Goal: Transaction & Acquisition: Purchase product/service

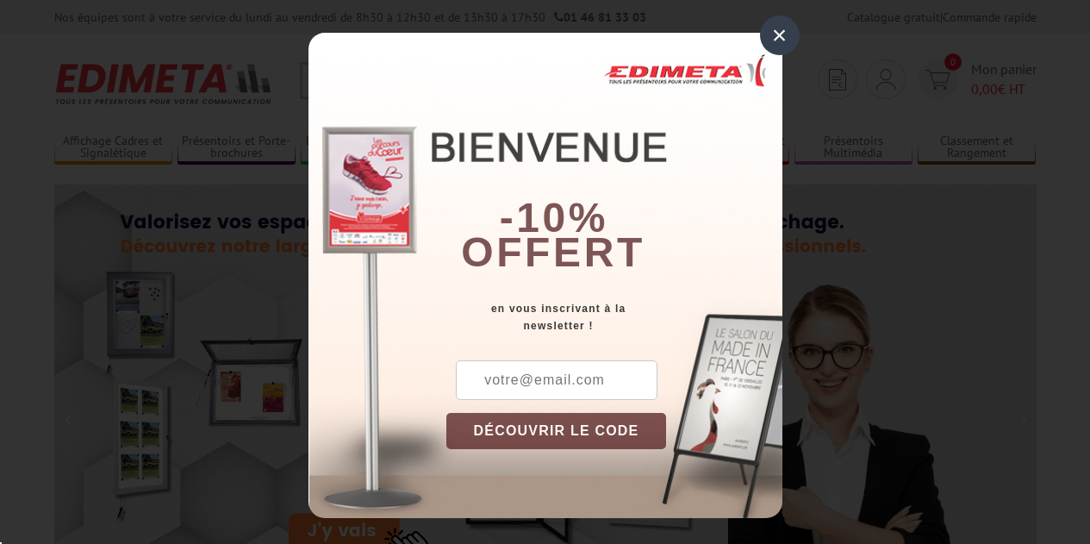
click at [377, 77] on div "× -10% offert en vous inscrivant à la newsletter ! DÉCOUVRIR LE CODE Copier le …" at bounding box center [546, 275] width 474 height 485
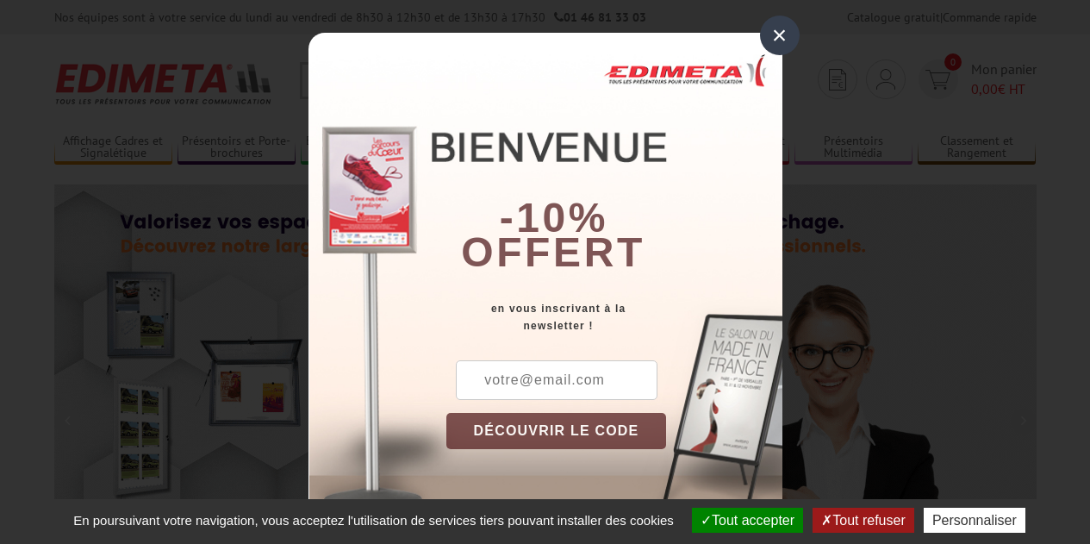
click at [778, 41] on div "×" at bounding box center [780, 36] width 40 height 40
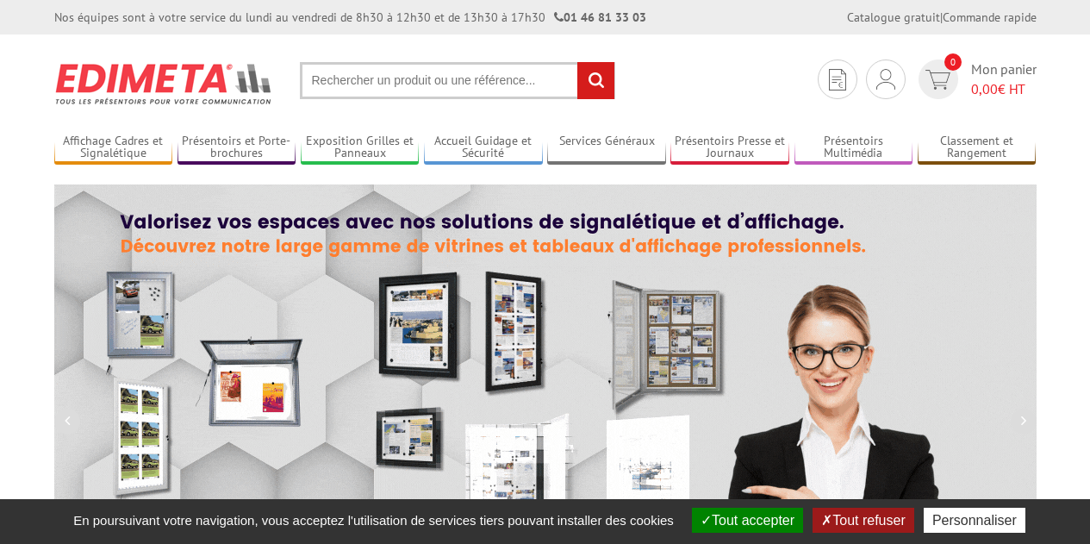
click at [475, 80] on input "text" at bounding box center [457, 80] width 315 height 37
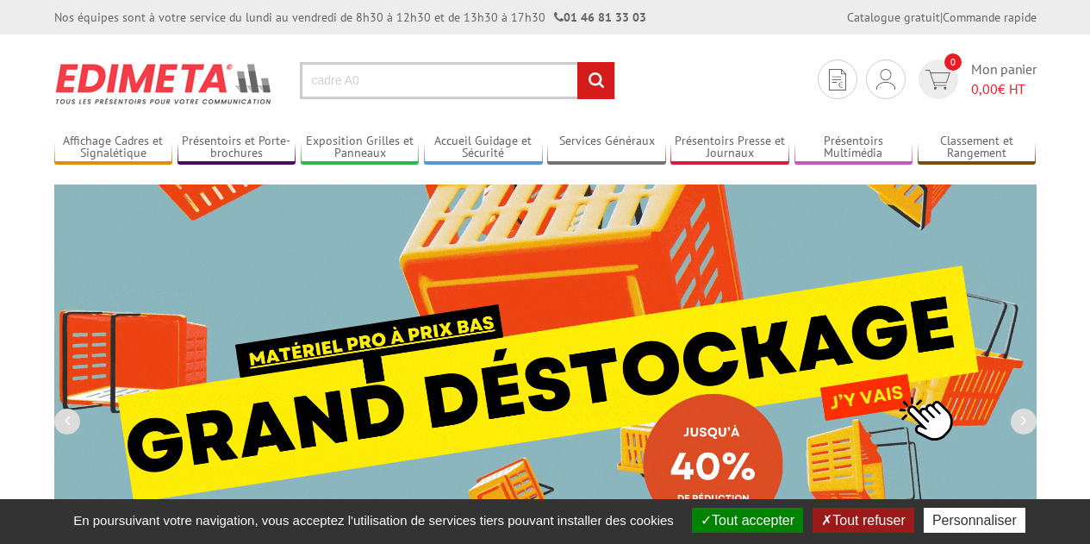
type input "cadre A0"
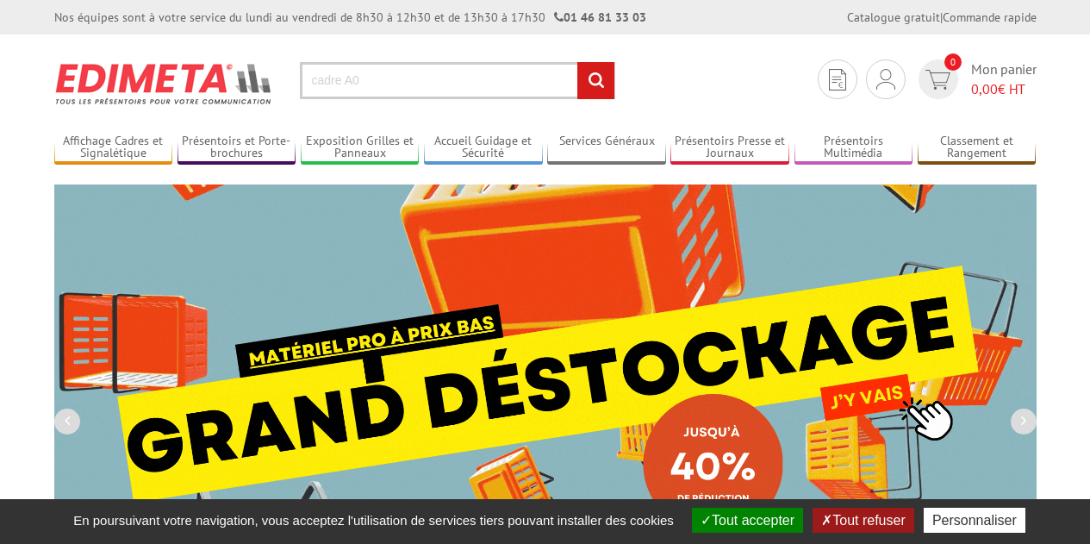
click at [577, 62] on input "rechercher" at bounding box center [595, 80] width 37 height 37
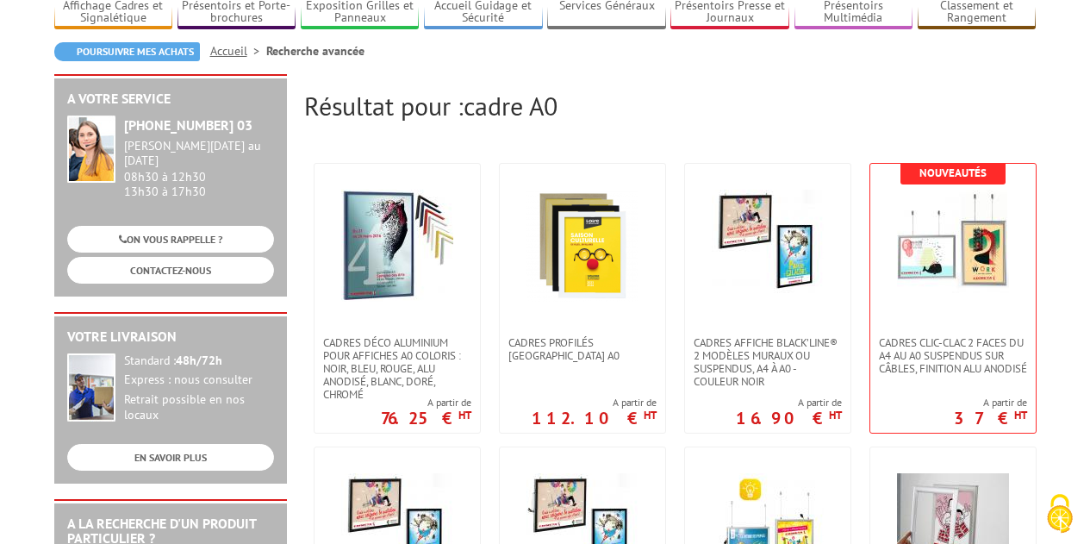
scroll to position [140, 0]
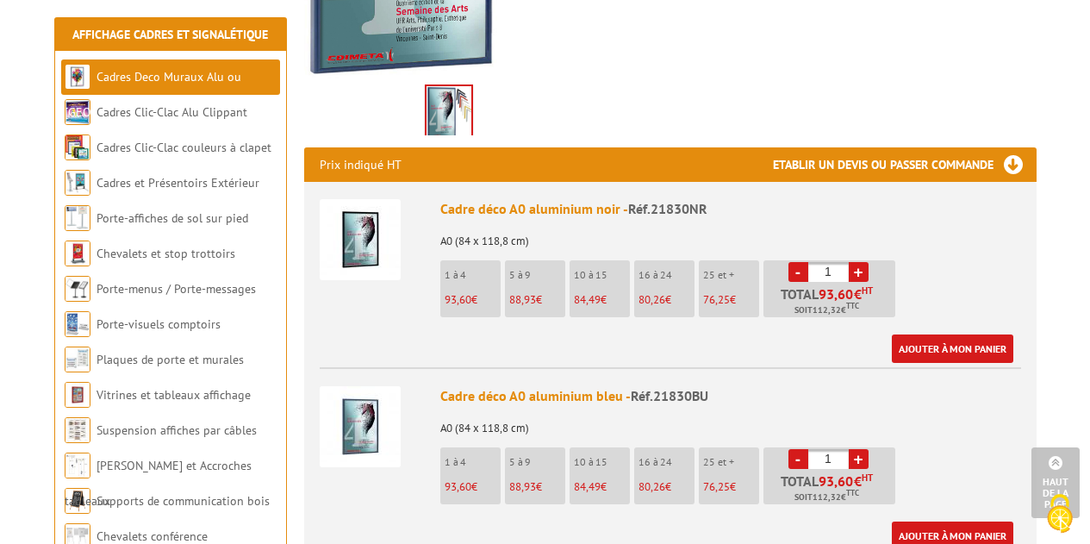
scroll to position [571, 0]
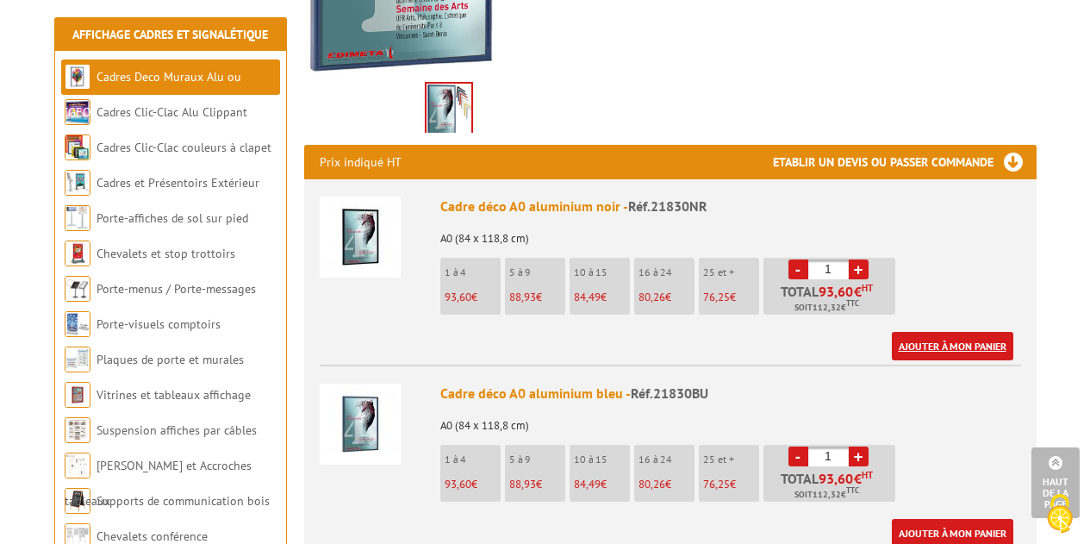
click at [944, 332] on link "Ajouter à mon panier" at bounding box center [953, 346] width 122 height 28
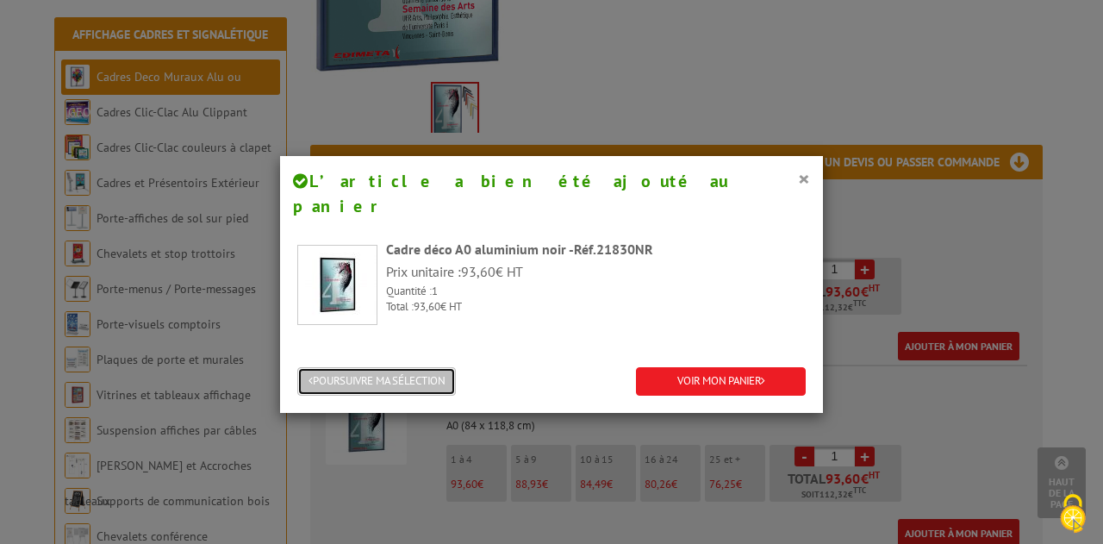
click at [343, 367] on button "POURSUIVRE MA SÉLECTION" at bounding box center [376, 381] width 159 height 28
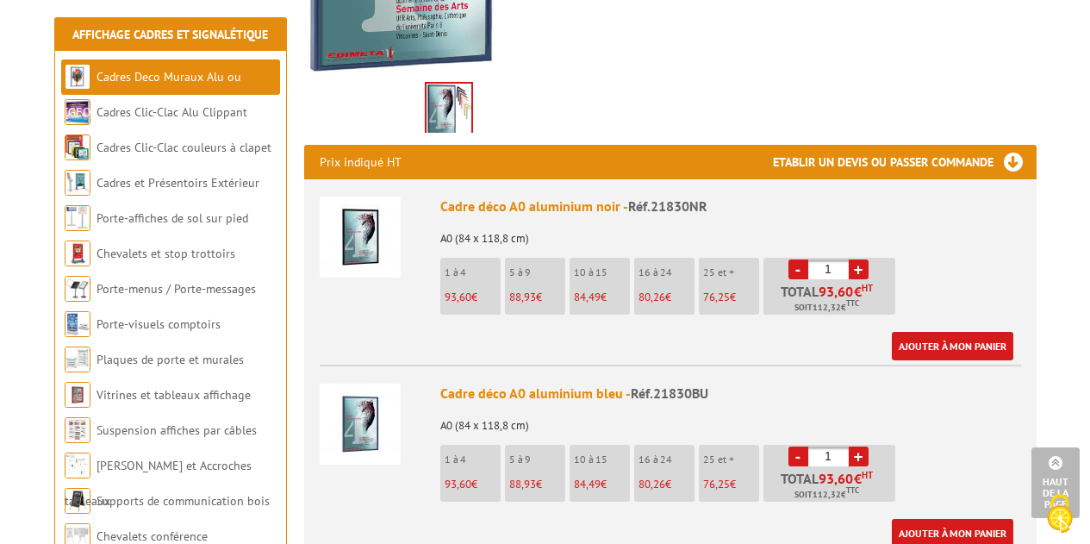
scroll to position [0, 0]
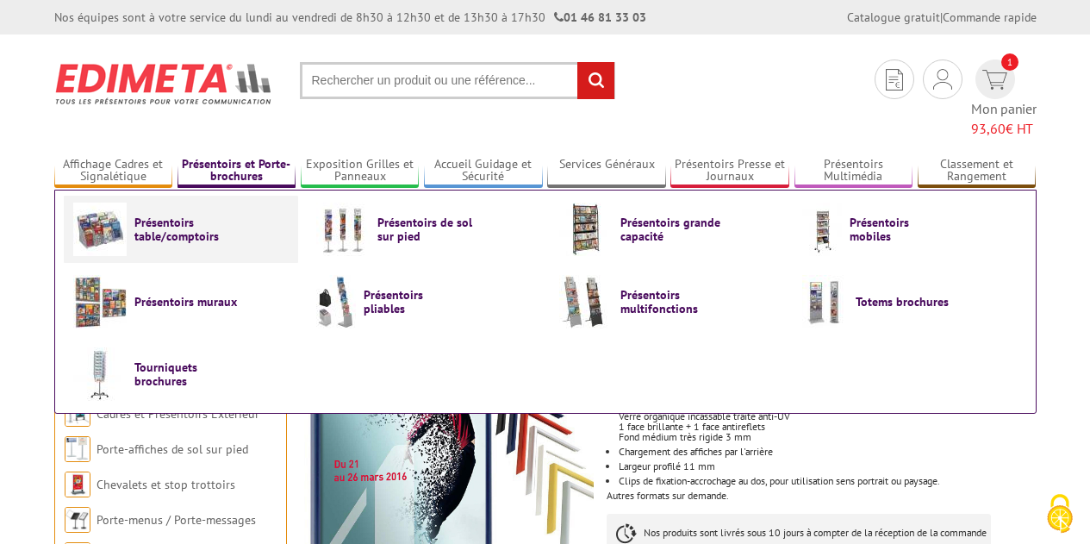
click at [184, 215] on span "Présentoirs table/comptoirs" at bounding box center [185, 229] width 103 height 28
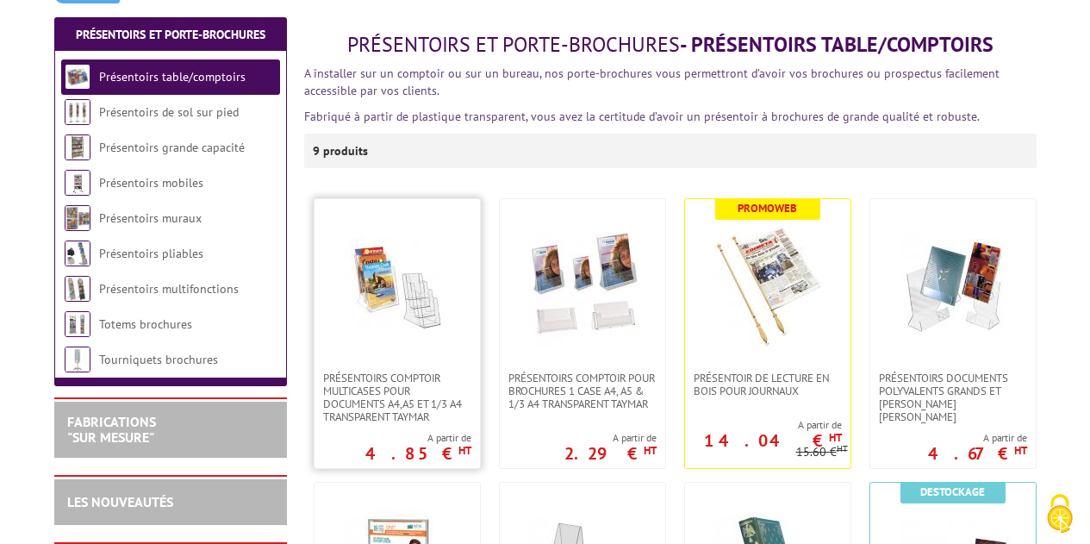
scroll to position [215, 0]
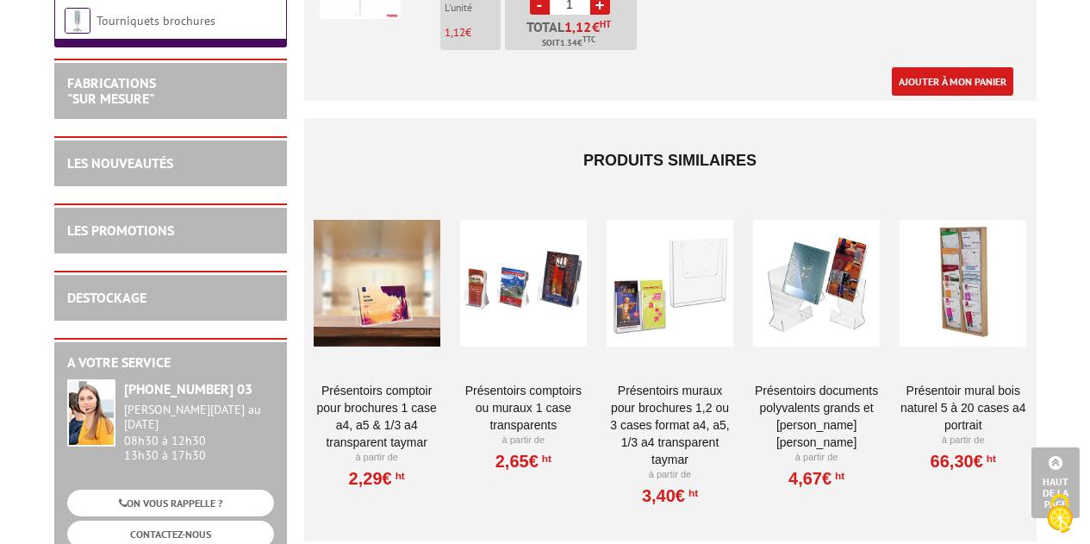
scroll to position [4286, 0]
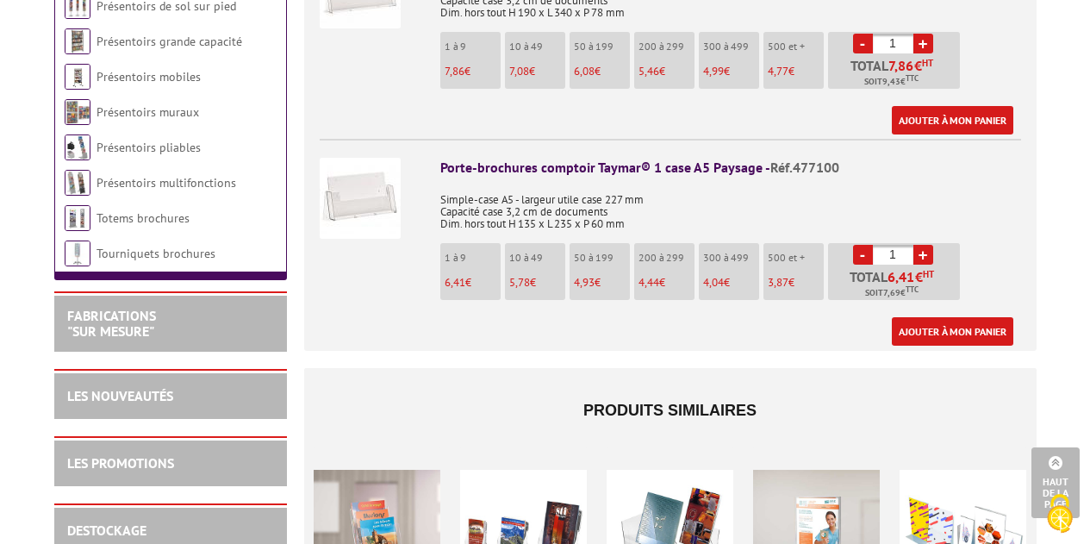
scroll to position [1405, 0]
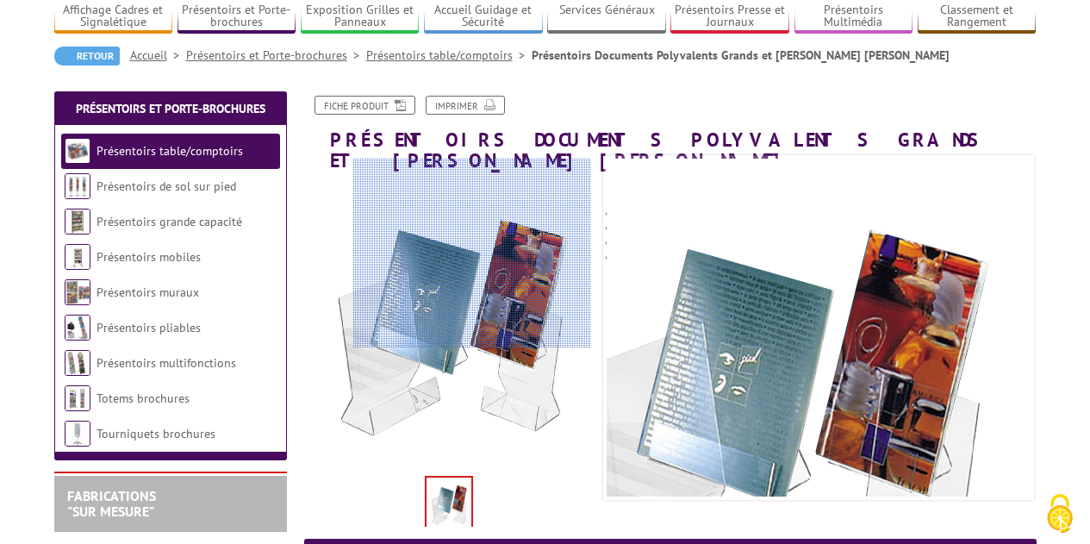
scroll to position [135, 0]
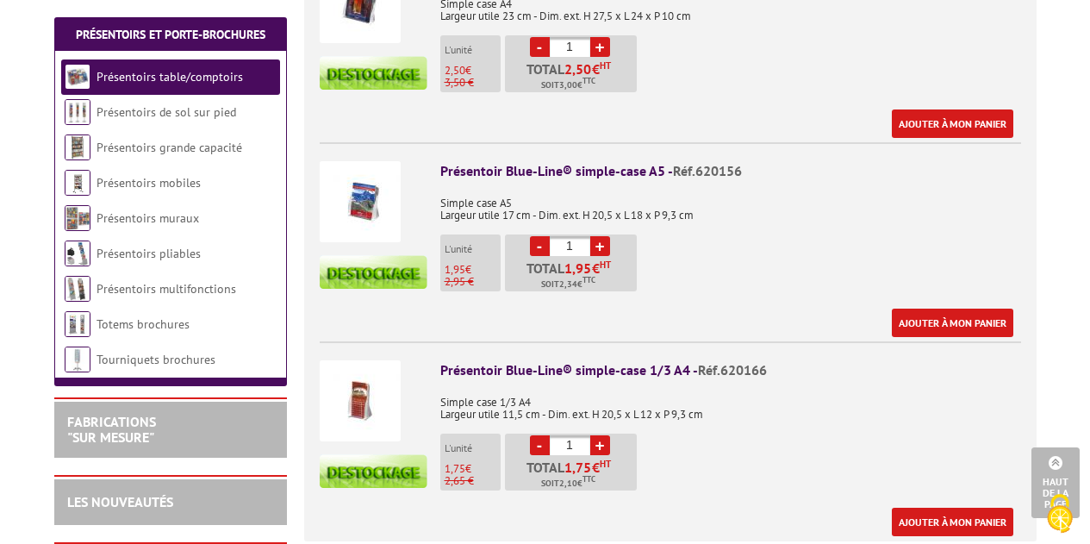
scroll to position [799, 0]
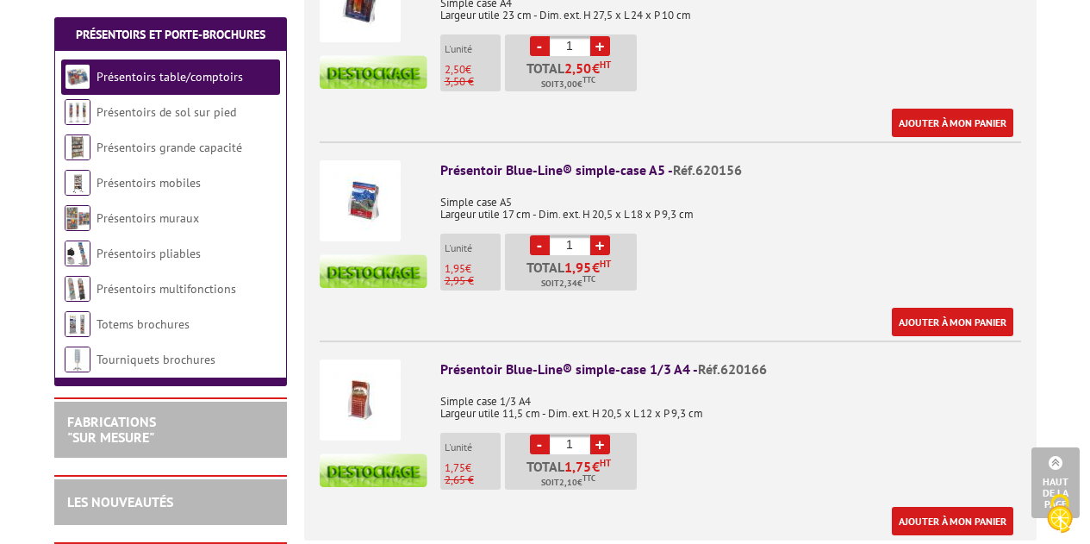
click at [370, 196] on img at bounding box center [360, 200] width 81 height 81
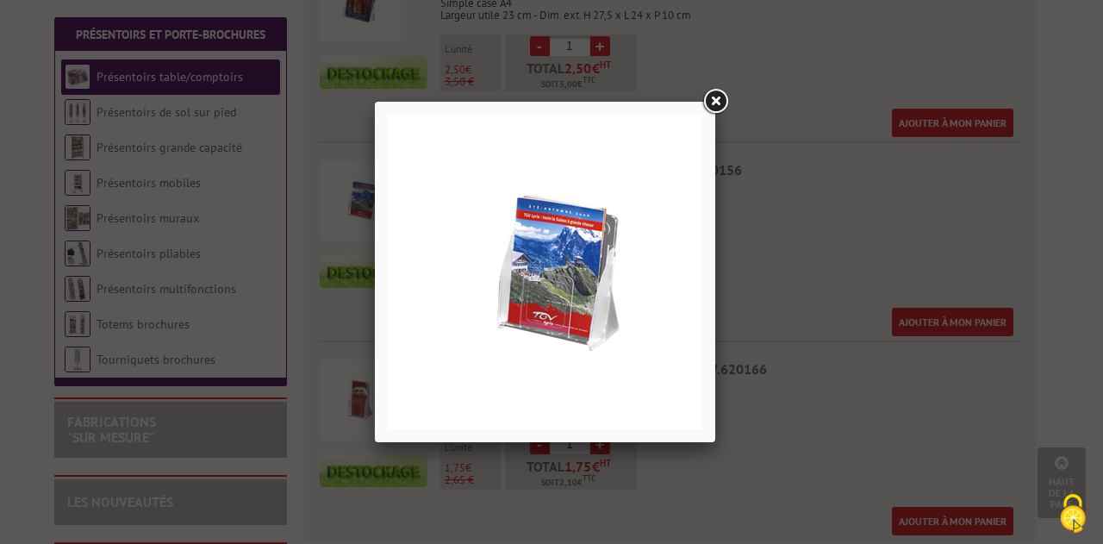
click at [719, 100] on link at bounding box center [715, 101] width 31 height 31
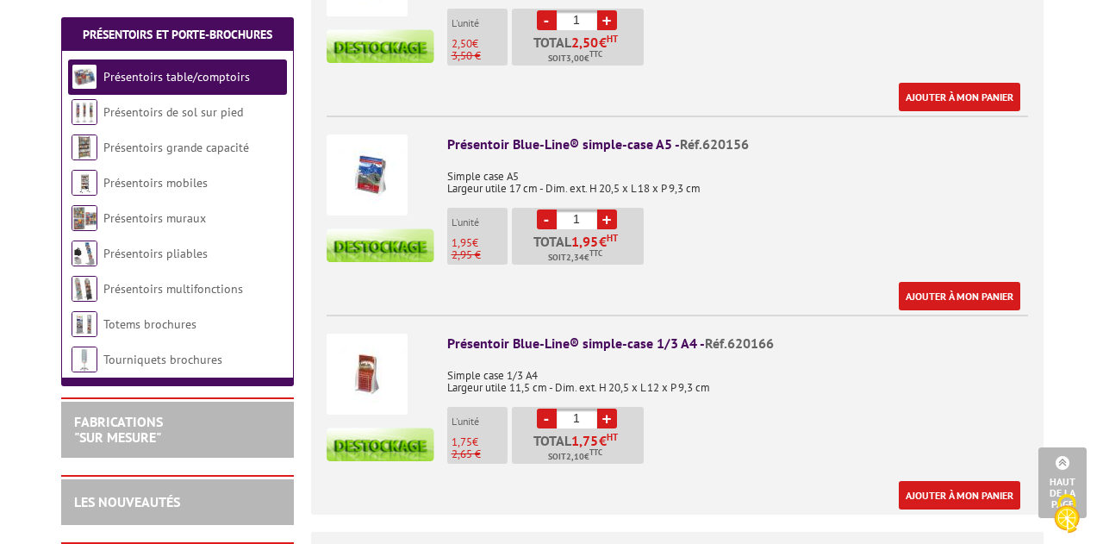
scroll to position [820, 0]
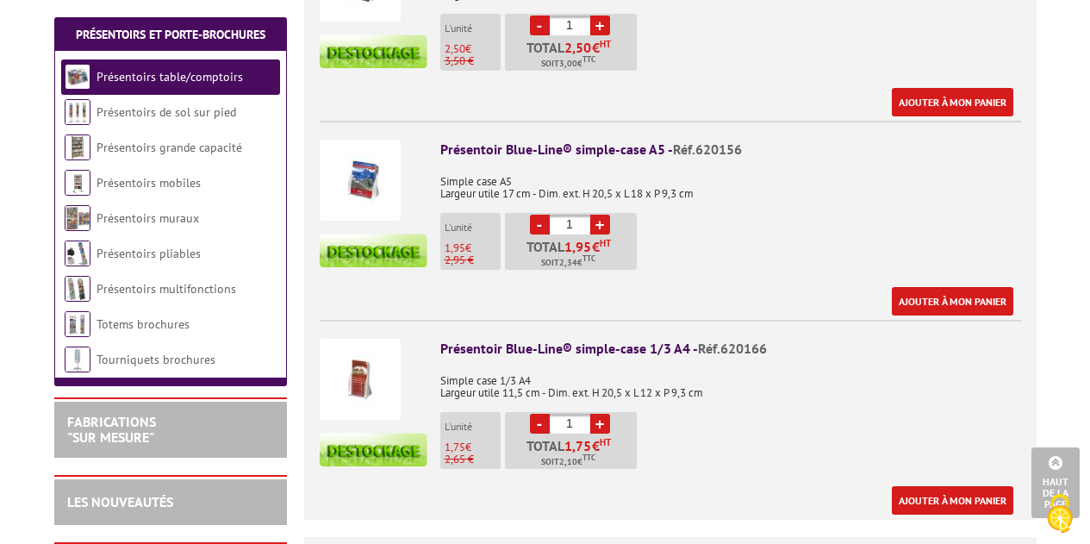
click at [591, 215] on link "+" at bounding box center [600, 225] width 20 height 20
click at [596, 215] on link "+" at bounding box center [600, 225] width 20 height 20
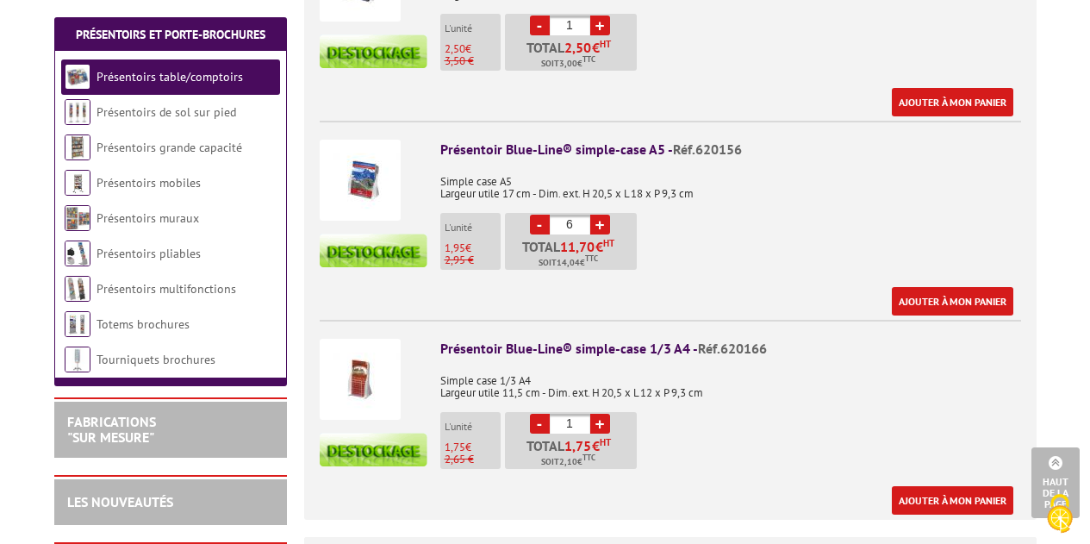
click at [596, 215] on link "+" at bounding box center [600, 225] width 20 height 20
type input "10"
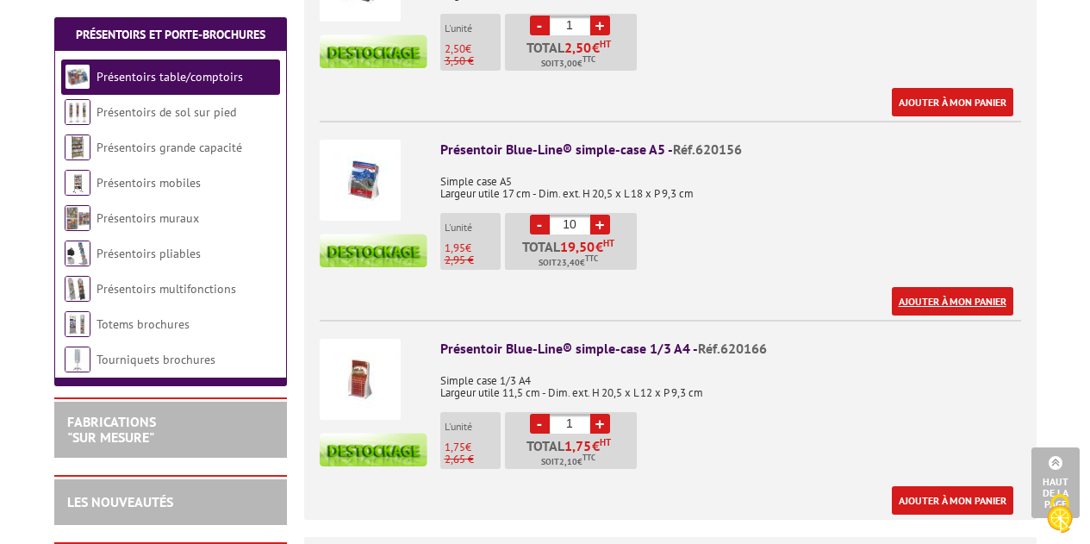
click at [960, 287] on link "Ajouter à mon panier" at bounding box center [953, 301] width 122 height 28
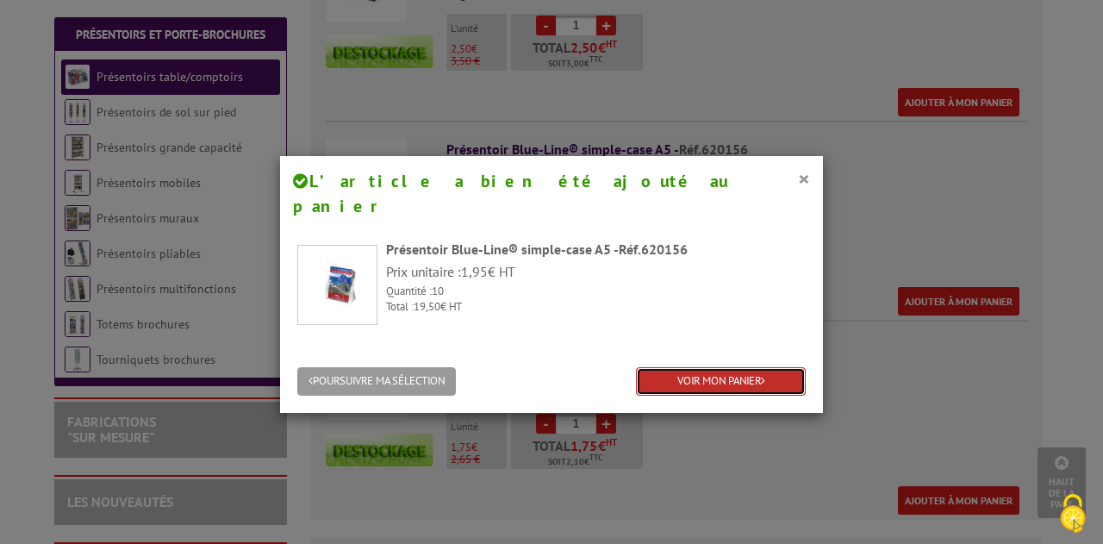
click at [688, 367] on link "VOIR MON PANIER" at bounding box center [721, 381] width 170 height 28
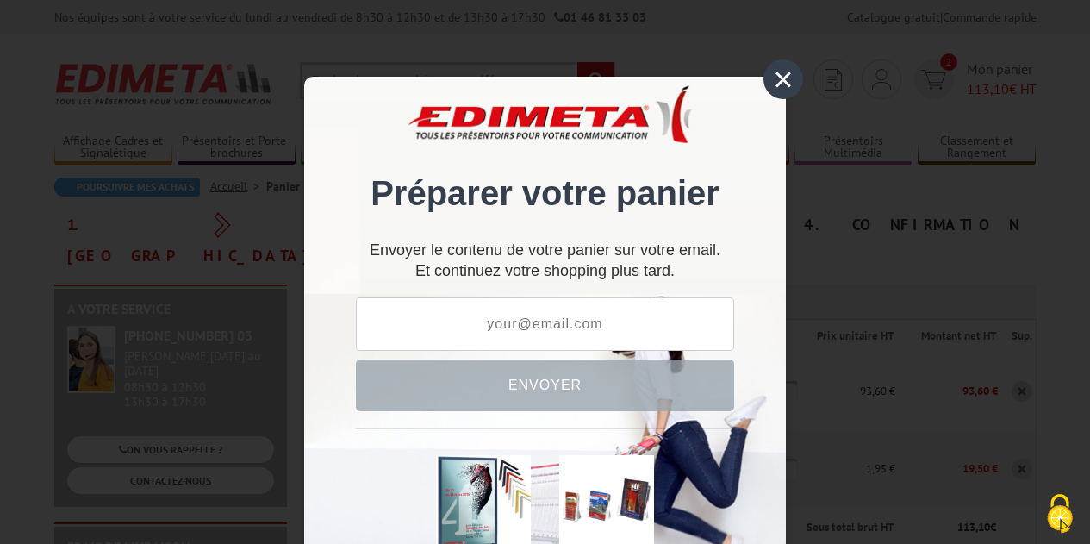
click at [783, 72] on div "×" at bounding box center [784, 79] width 40 height 40
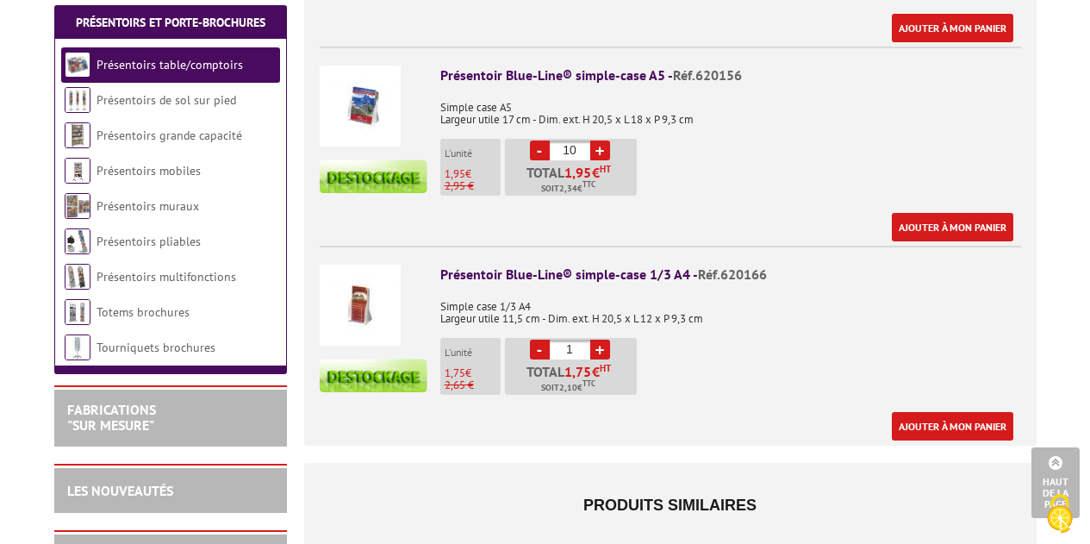
scroll to position [900, 0]
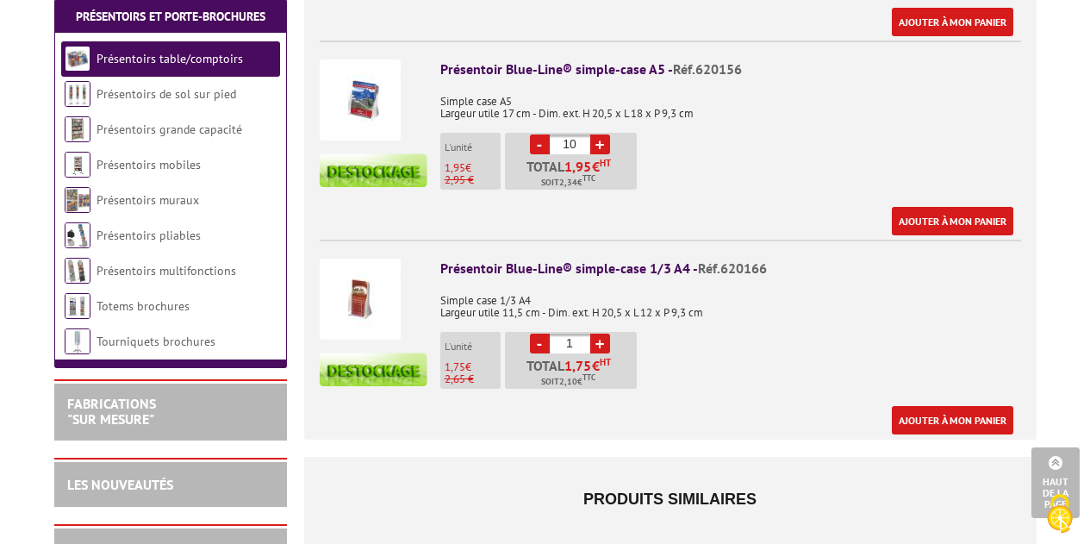
click at [599, 334] on link "+" at bounding box center [600, 344] width 20 height 20
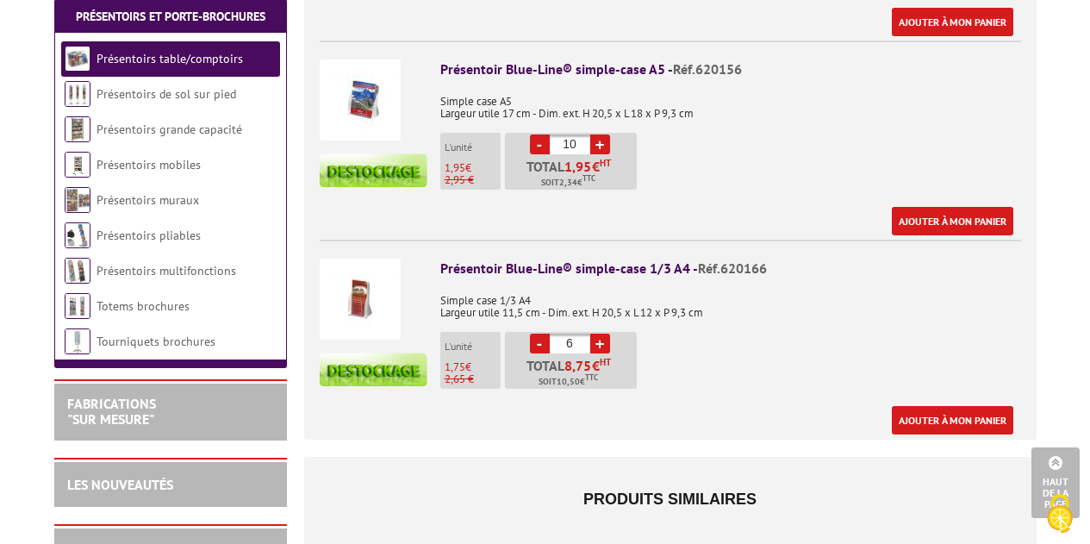
click at [599, 334] on link "+" at bounding box center [600, 344] width 20 height 20
type input "10"
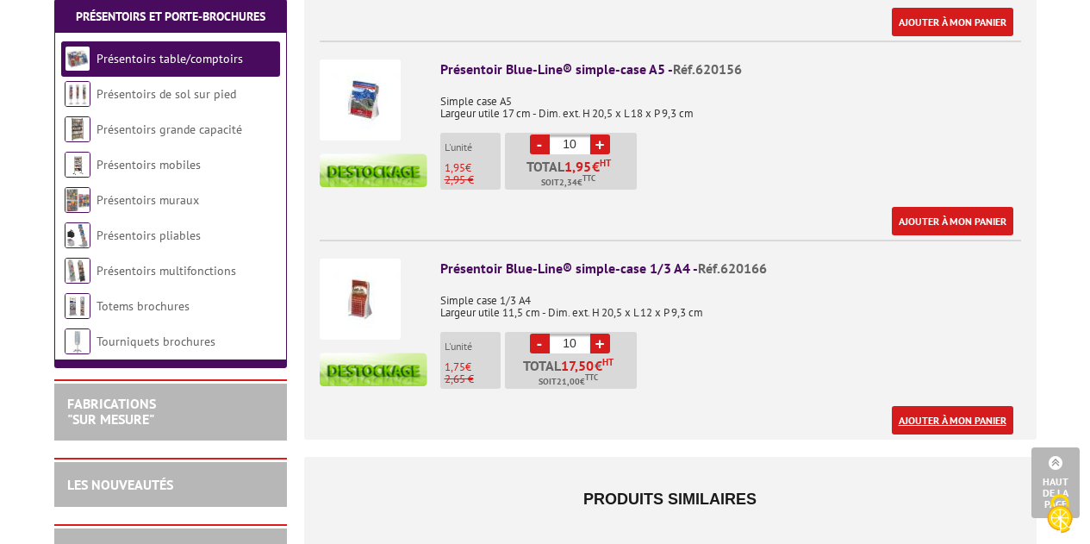
click at [957, 406] on link "Ajouter à mon panier" at bounding box center [953, 420] width 122 height 28
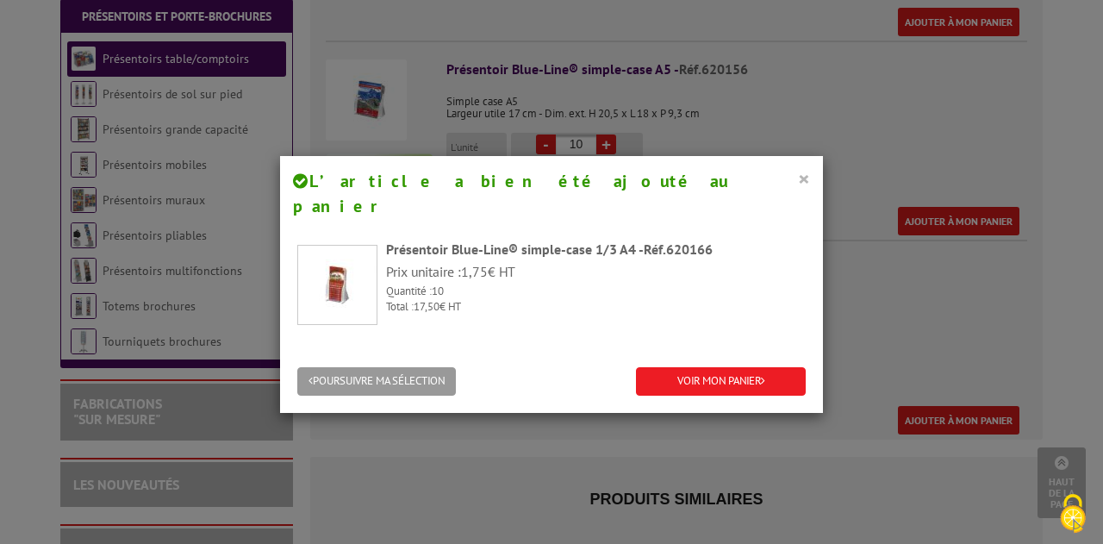
click at [802, 177] on button "×" at bounding box center [804, 178] width 12 height 22
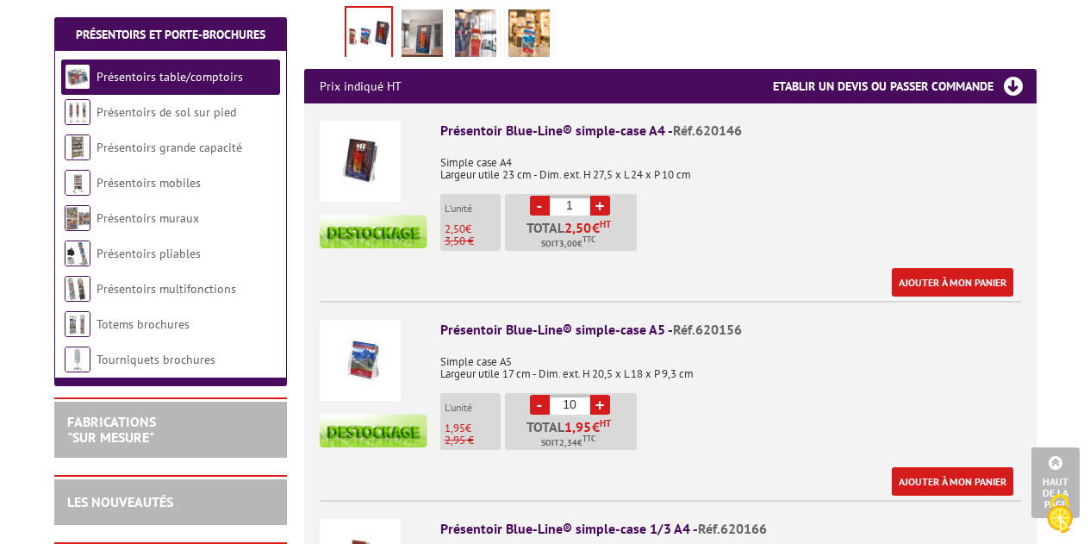
scroll to position [538, 0]
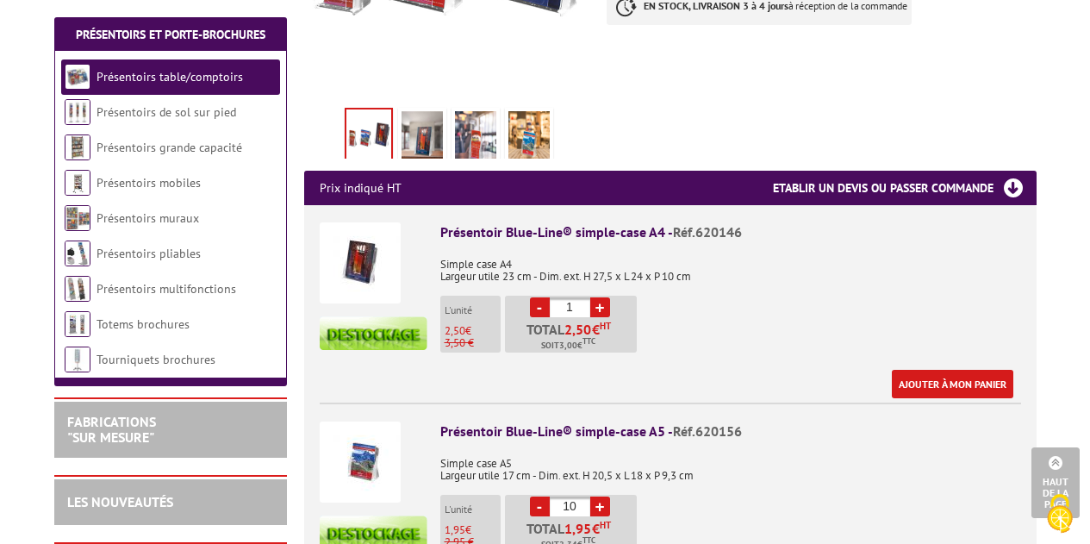
click at [366, 238] on img at bounding box center [360, 262] width 81 height 81
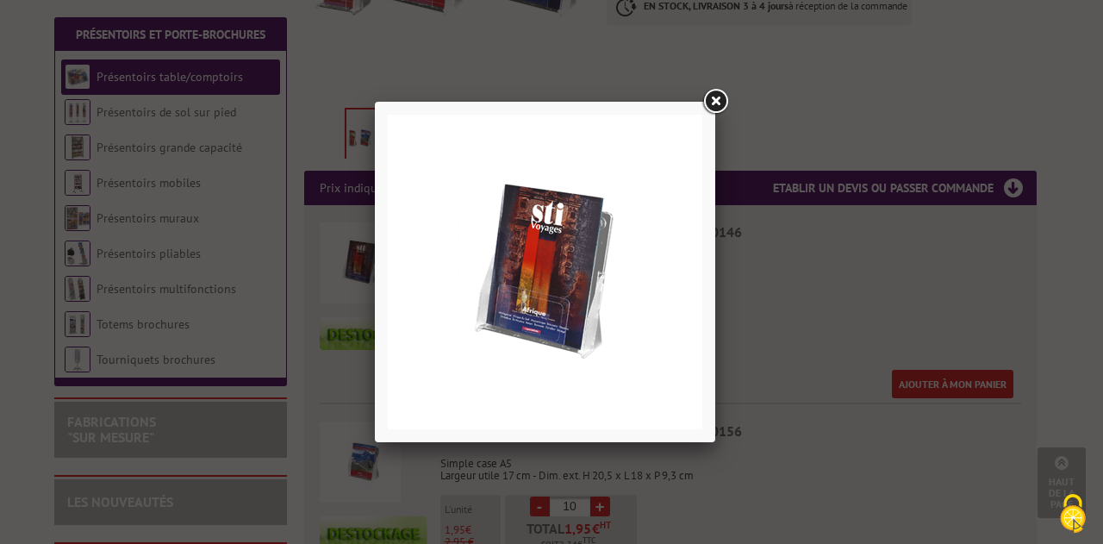
click at [710, 97] on link at bounding box center [715, 101] width 31 height 31
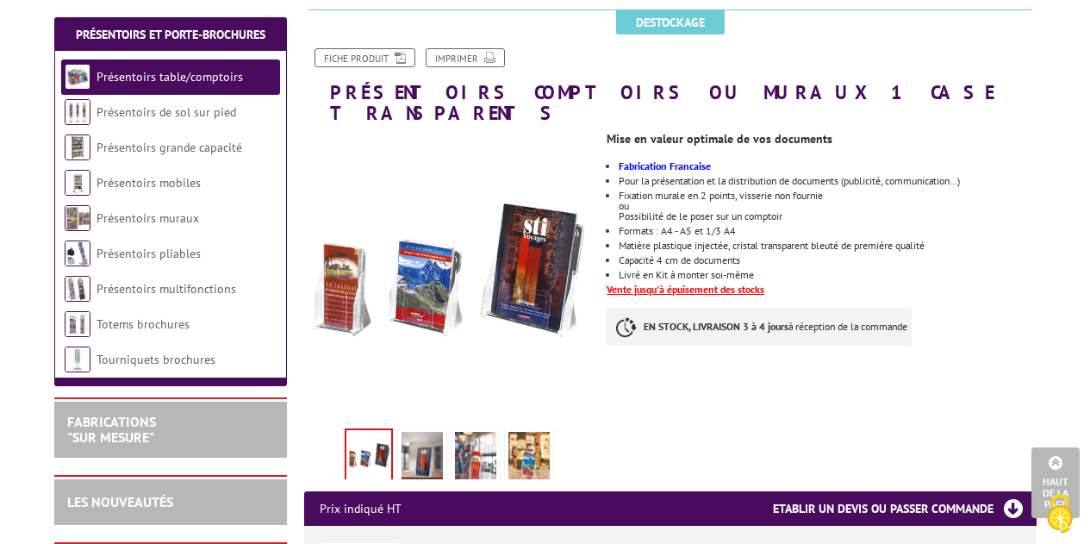
scroll to position [21, 0]
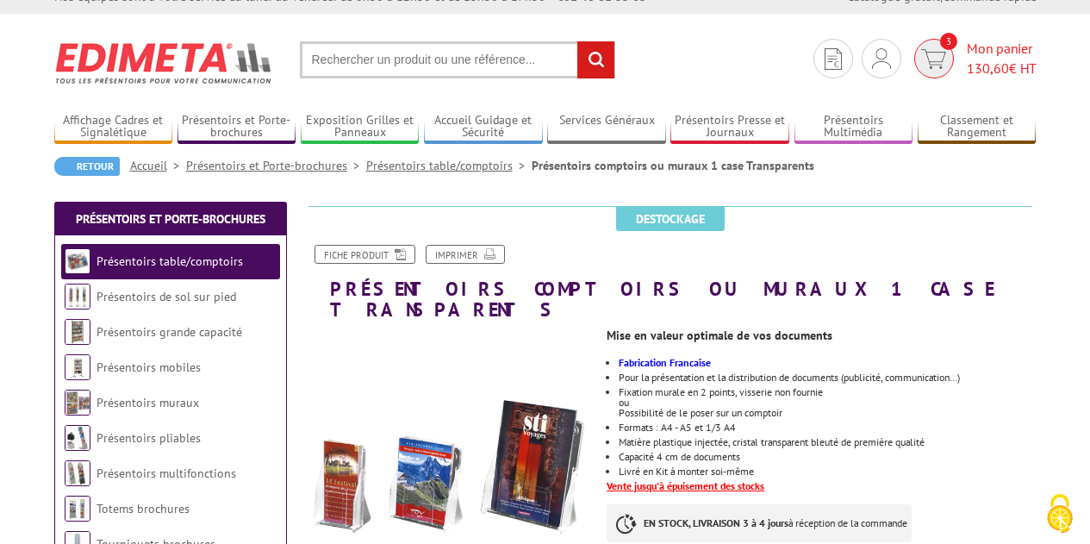
click at [980, 47] on span "Mon panier 130,60 € HT" at bounding box center [1002, 59] width 70 height 40
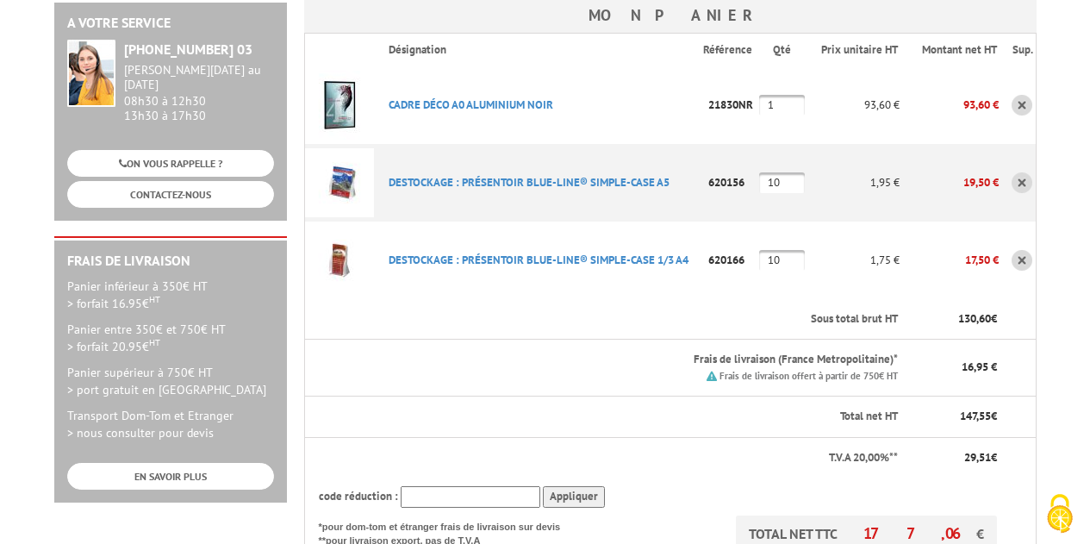
scroll to position [287, 0]
